Goal: Information Seeking & Learning: Learn about a topic

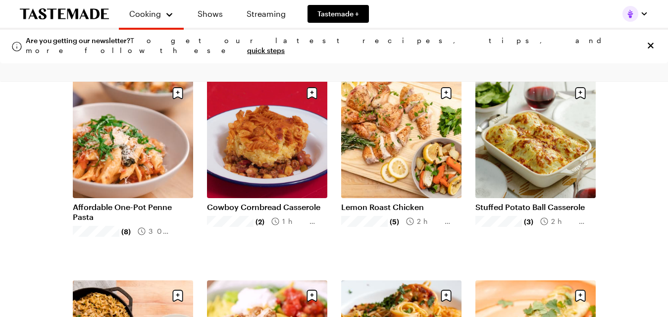
scroll to position [264, 0]
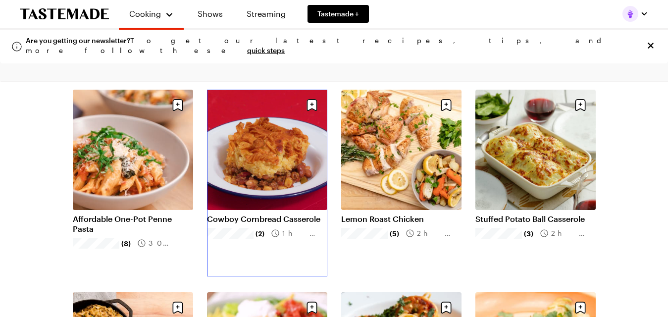
click at [251, 214] on link "Cowboy Cornbread Casserole" at bounding box center [267, 219] width 120 height 10
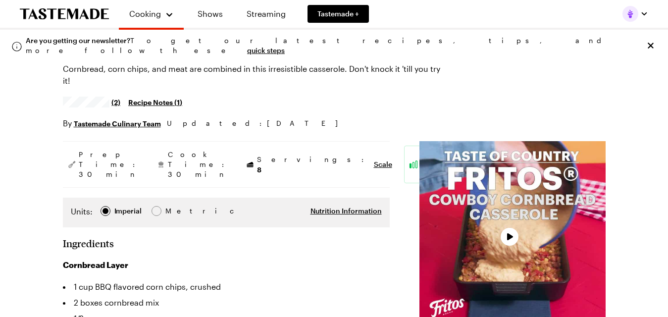
scroll to position [68, 0]
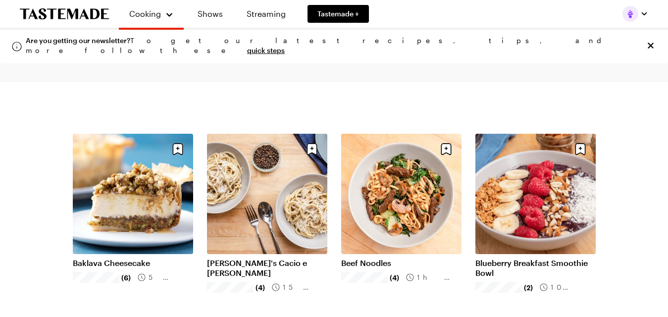
scroll to position [1034, 0]
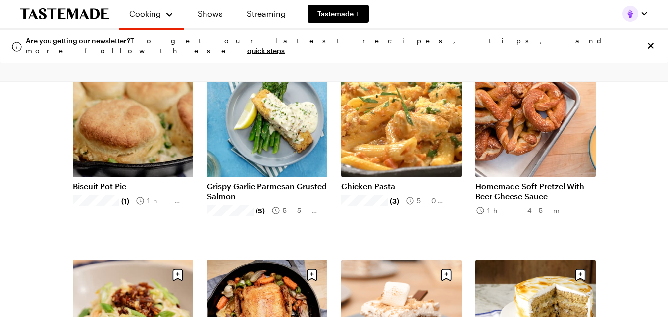
scroll to position [1725, 0]
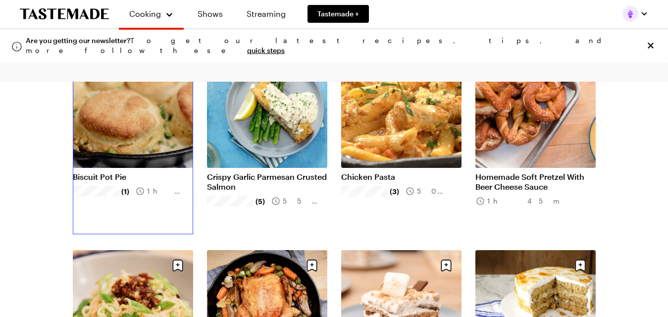
click at [182, 172] on link "Biscuit Pot Pie" at bounding box center [133, 177] width 120 height 10
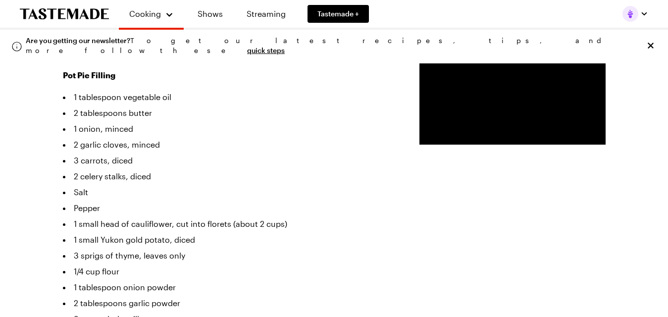
scroll to position [312, 0]
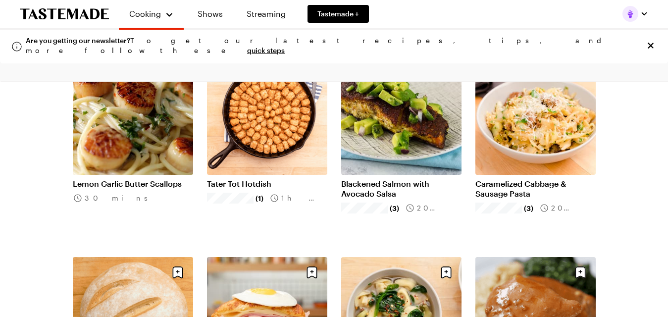
scroll to position [2128, 0]
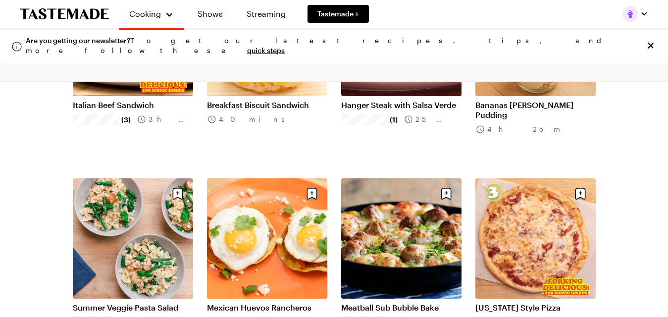
scroll to position [3425, 0]
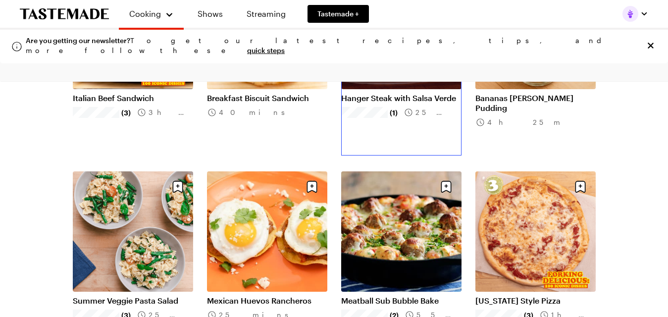
click at [386, 93] on link "Hanger Steak with Salsa Verde" at bounding box center [401, 98] width 120 height 10
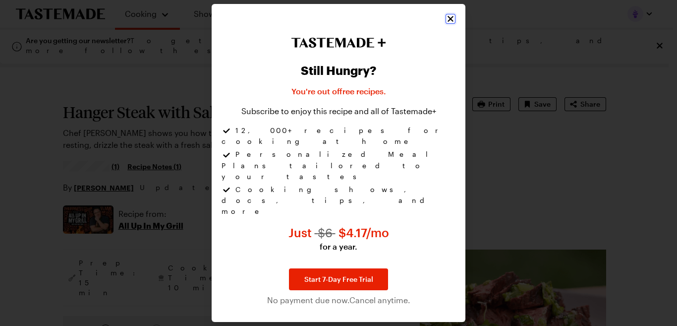
click at [452, 24] on icon "Close" at bounding box center [450, 19] width 10 height 10
type textarea "x"
click at [452, 24] on icon "Close" at bounding box center [450, 19] width 10 height 10
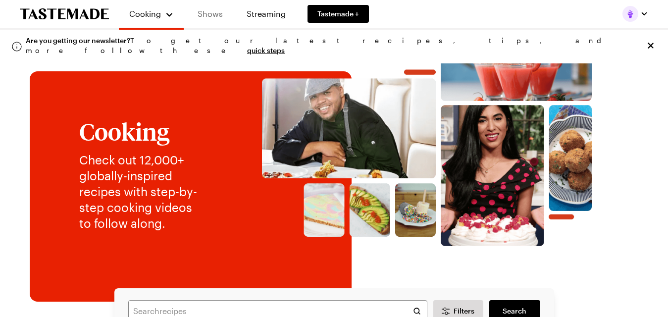
click at [212, 19] on link "Shows" at bounding box center [210, 14] width 45 height 28
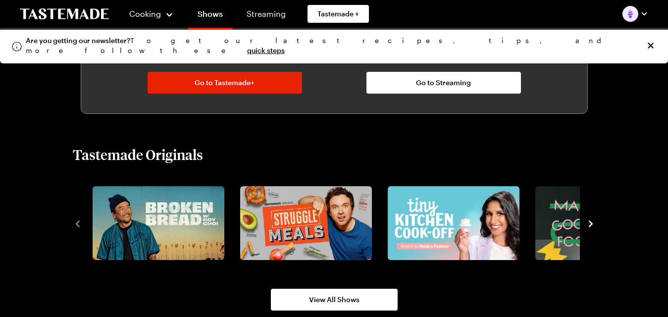
scroll to position [634, 0]
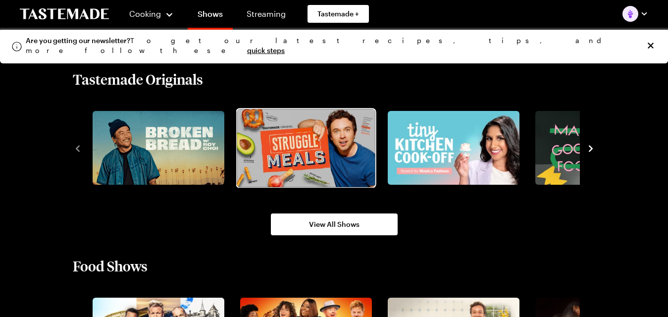
click at [334, 159] on img "2 / 8" at bounding box center [306, 148] width 138 height 78
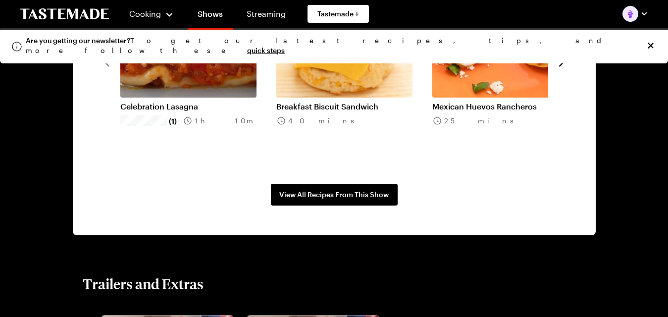
scroll to position [861, 0]
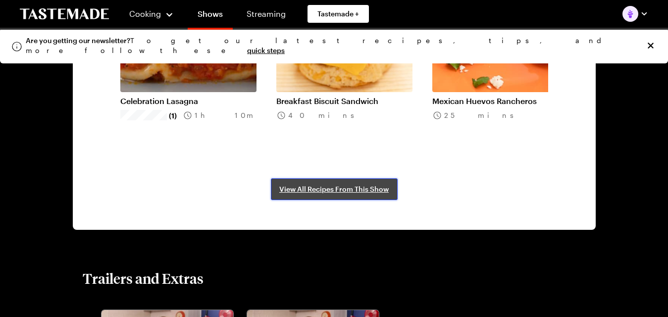
click at [317, 185] on span "View All Recipes From This Show" at bounding box center [333, 189] width 109 height 10
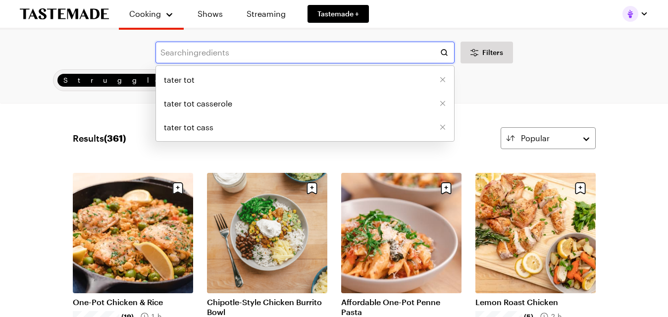
click at [325, 55] on input "text" at bounding box center [305, 53] width 299 height 22
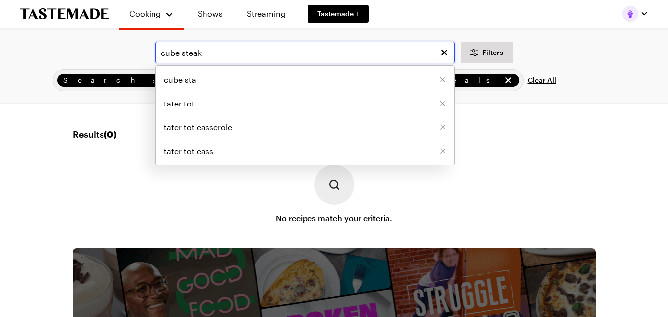
type input "cube steak"
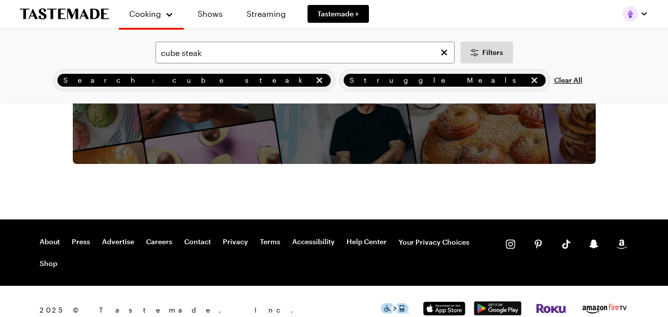
scroll to position [418, 0]
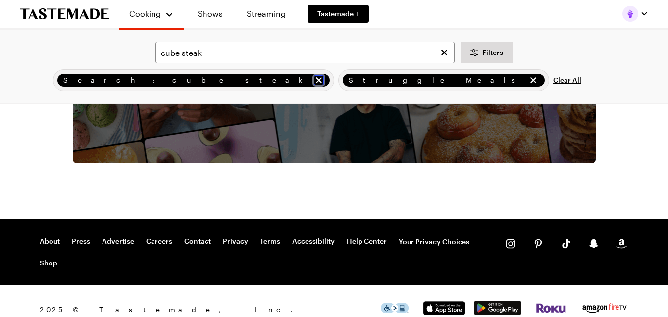
click at [316, 80] on icon "remove Search: cube steak" at bounding box center [319, 80] width 6 height 6
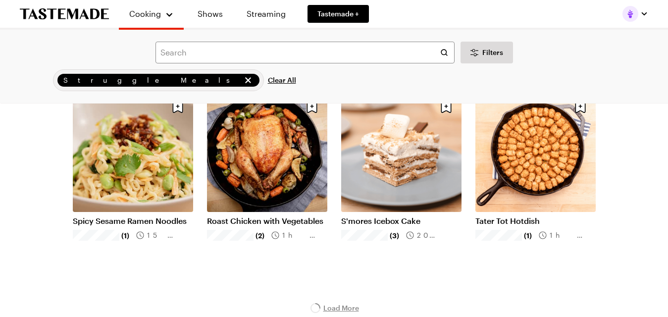
scroll to position [1212, 0]
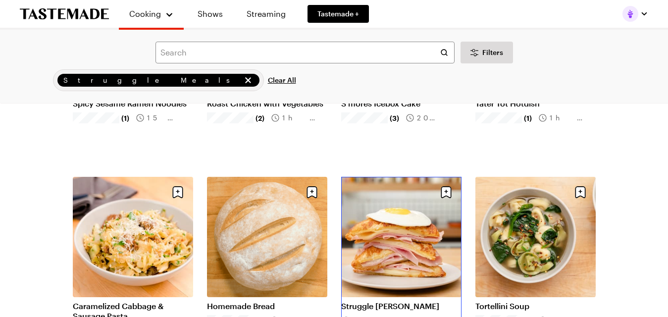
click at [383, 301] on link "Struggle [PERSON_NAME]" at bounding box center [401, 306] width 120 height 10
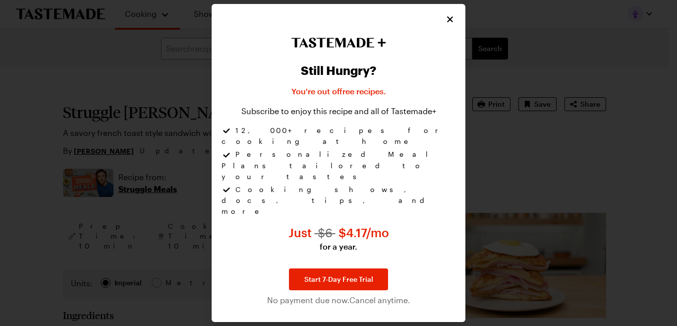
type textarea "x"
click at [453, 24] on icon "Close" at bounding box center [450, 19] width 10 height 10
